Goal: Task Accomplishment & Management: Use online tool/utility

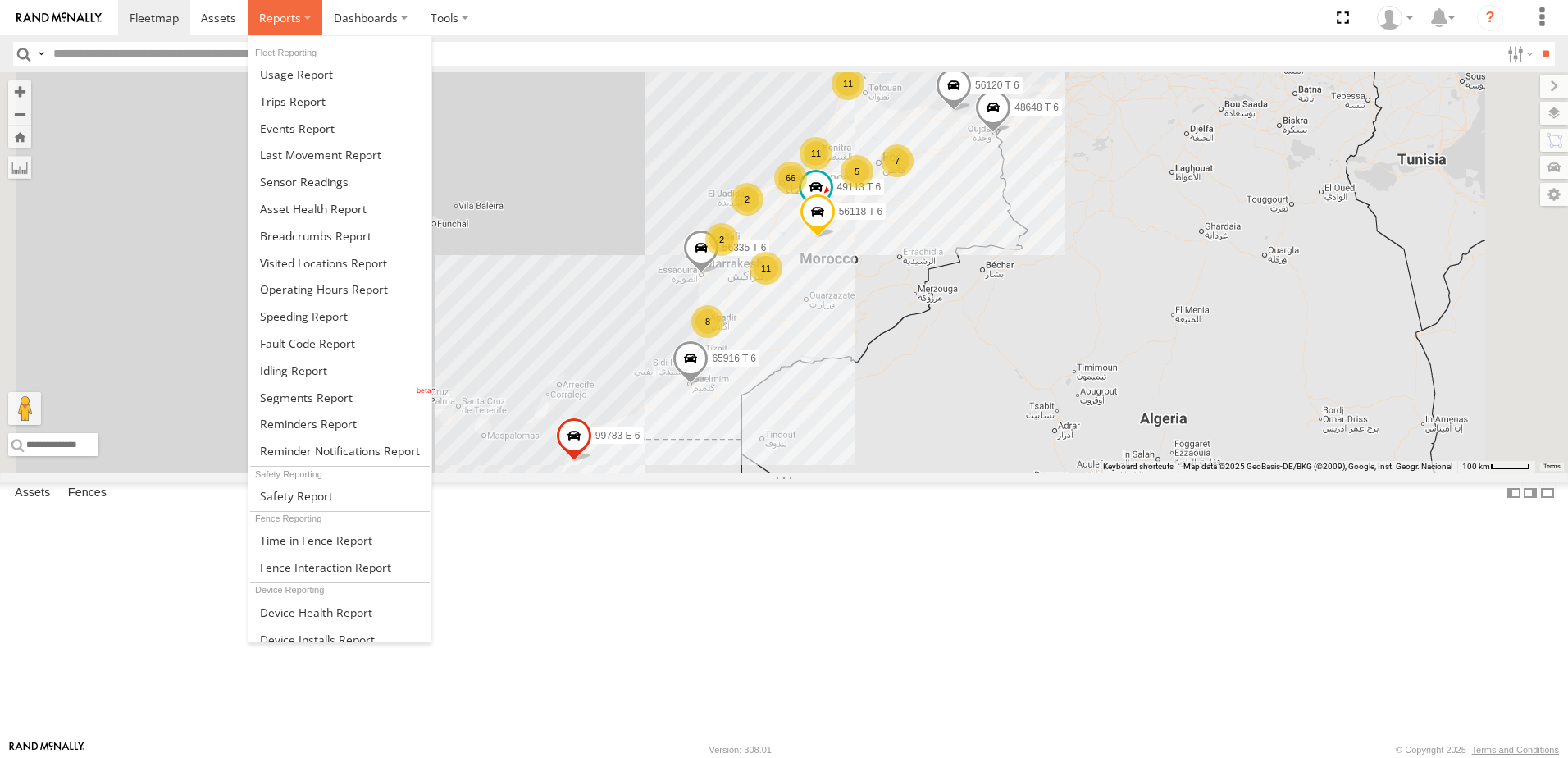
click at [313, 26] on label at bounding box center [286, 18] width 75 height 36
click at [344, 206] on span at bounding box center [313, 209] width 107 height 16
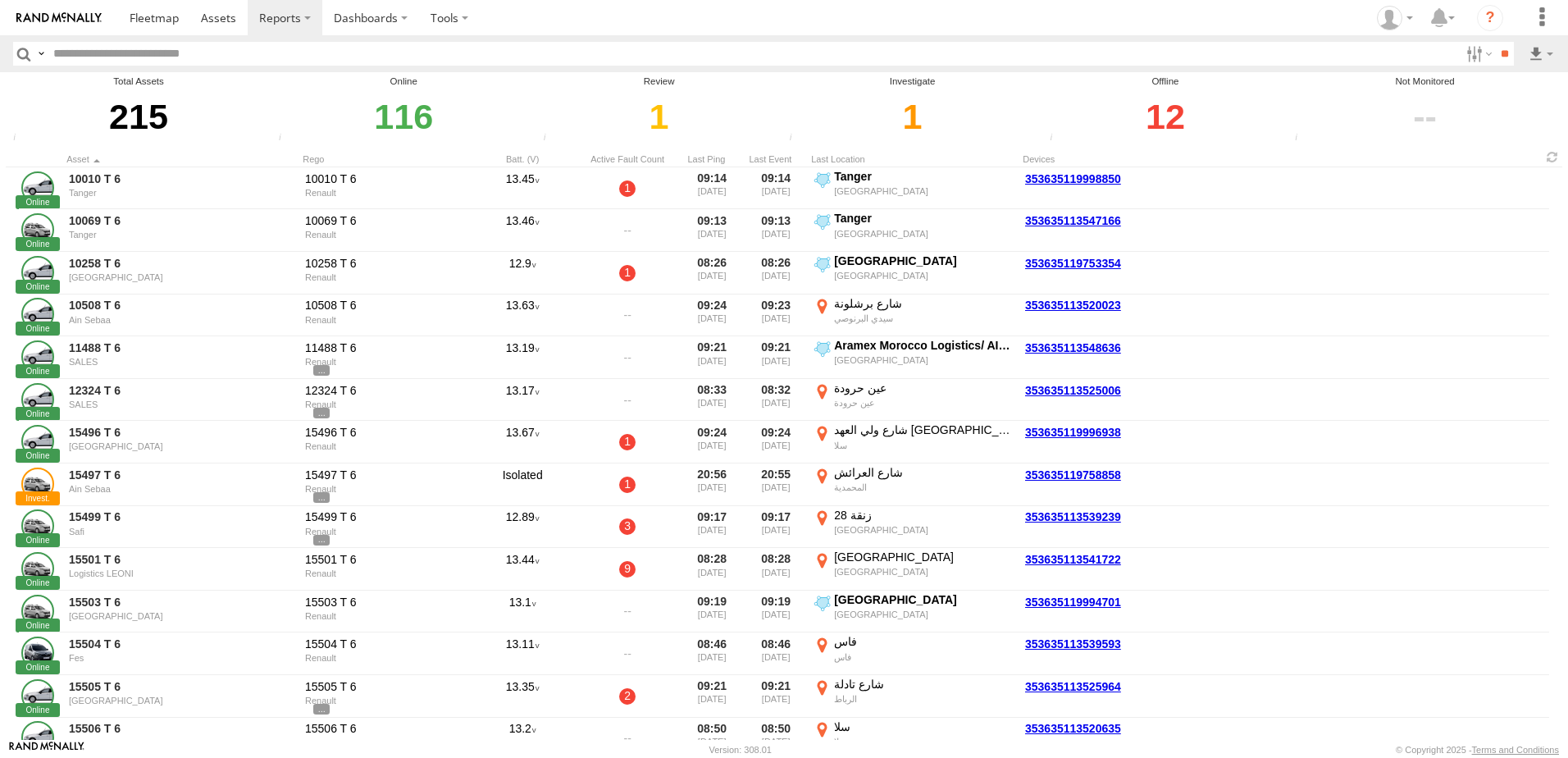
click at [1165, 122] on div "12" at bounding box center [1165, 117] width 240 height 56
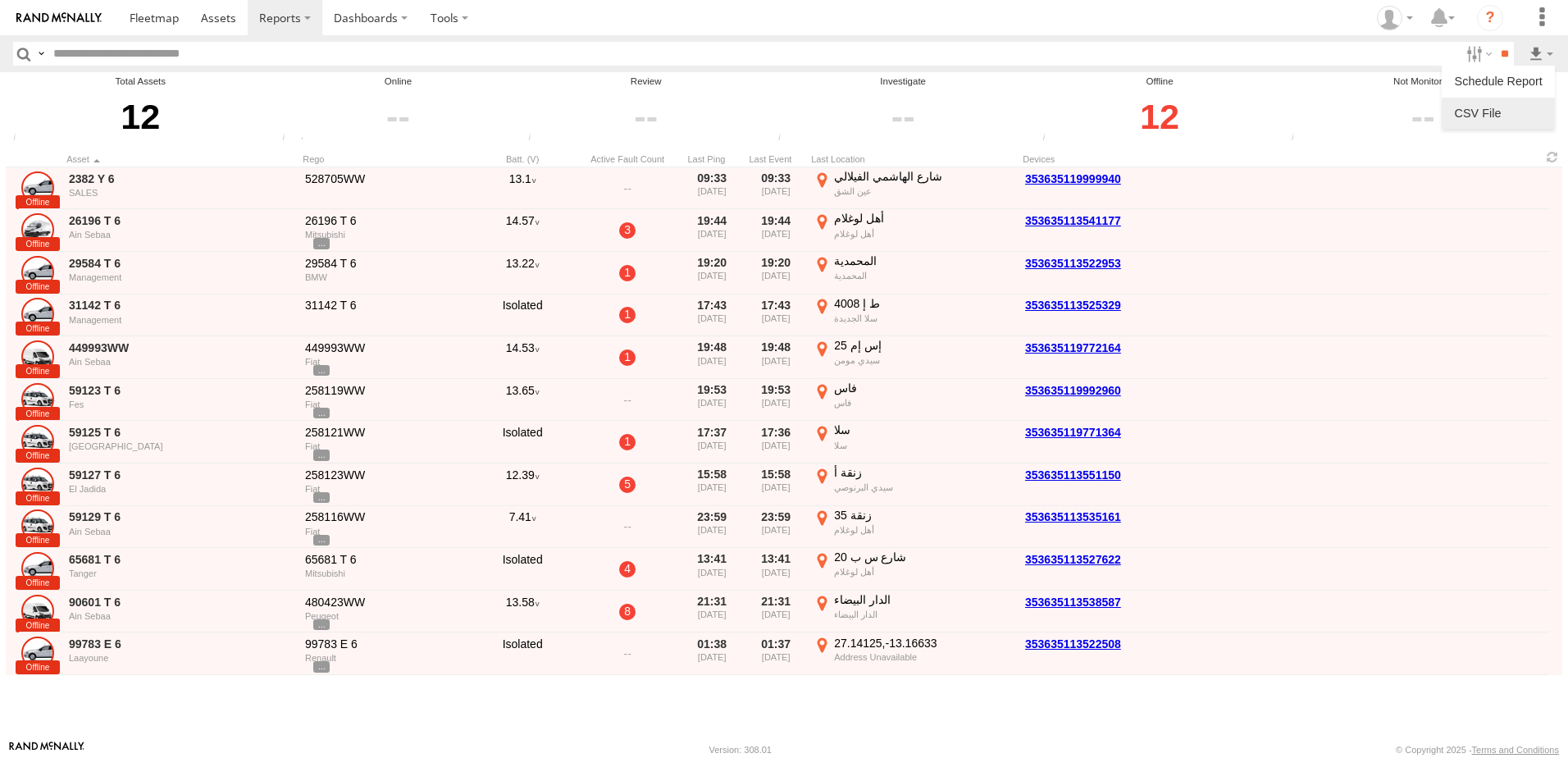
click at [1512, 109] on link at bounding box center [1498, 113] width 100 height 25
